Goal: Browse casually: Explore the website without a specific task or goal

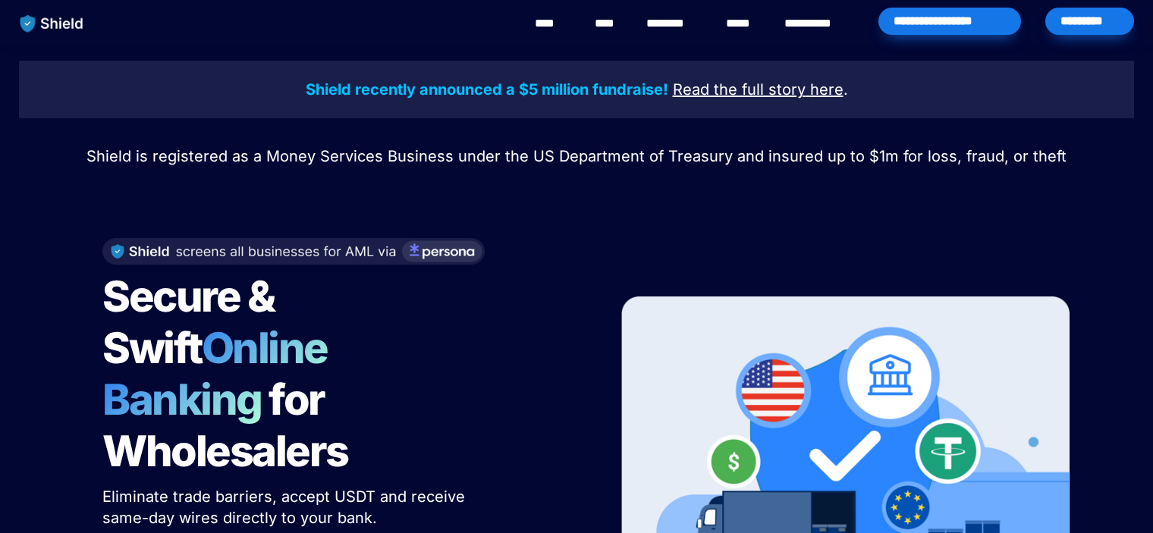
click at [435, 34] on div "**********" at bounding box center [631, 23] width 1032 height 47
click at [549, 19] on link "****" at bounding box center [552, 23] width 34 height 18
click at [1044, 206] on div "Shield recently announced a $5 million fundraise! Read the full story here . Sh…" at bounding box center [576, 363] width 1153 height 635
click at [459, 239] on img at bounding box center [293, 244] width 382 height 27
